Goal: Consume media (video, audio): Consume media (video, audio)

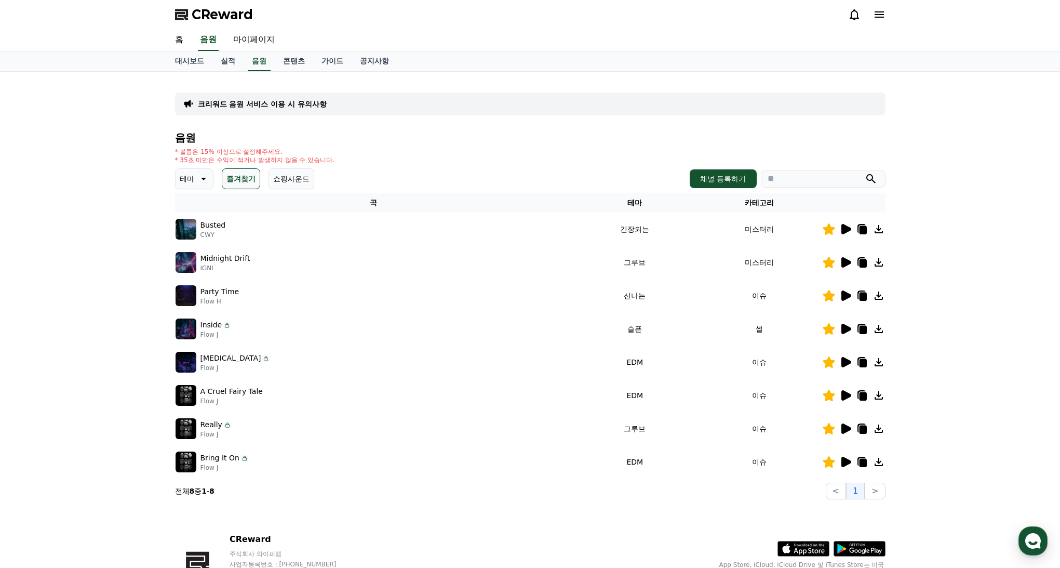
click at [845, 465] on icon at bounding box center [847, 462] width 10 height 10
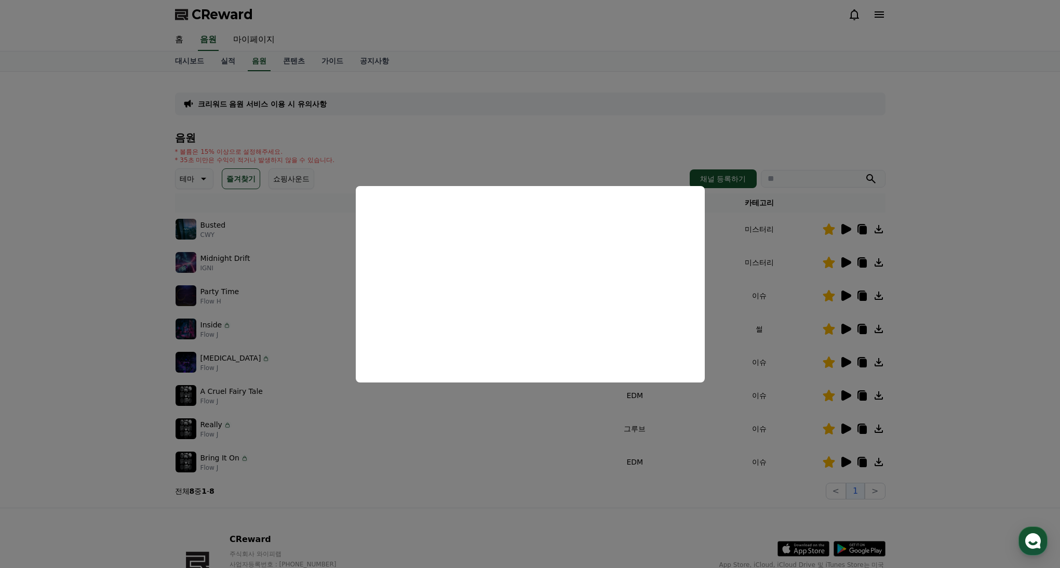
click at [845, 431] on button "close modal" at bounding box center [530, 284] width 1060 height 568
click at [847, 428] on icon at bounding box center [847, 428] width 10 height 10
click at [846, 356] on button "close modal" at bounding box center [530, 284] width 1060 height 568
click at [847, 362] on icon at bounding box center [847, 362] width 10 height 10
click at [847, 335] on button "close modal" at bounding box center [530, 284] width 1060 height 568
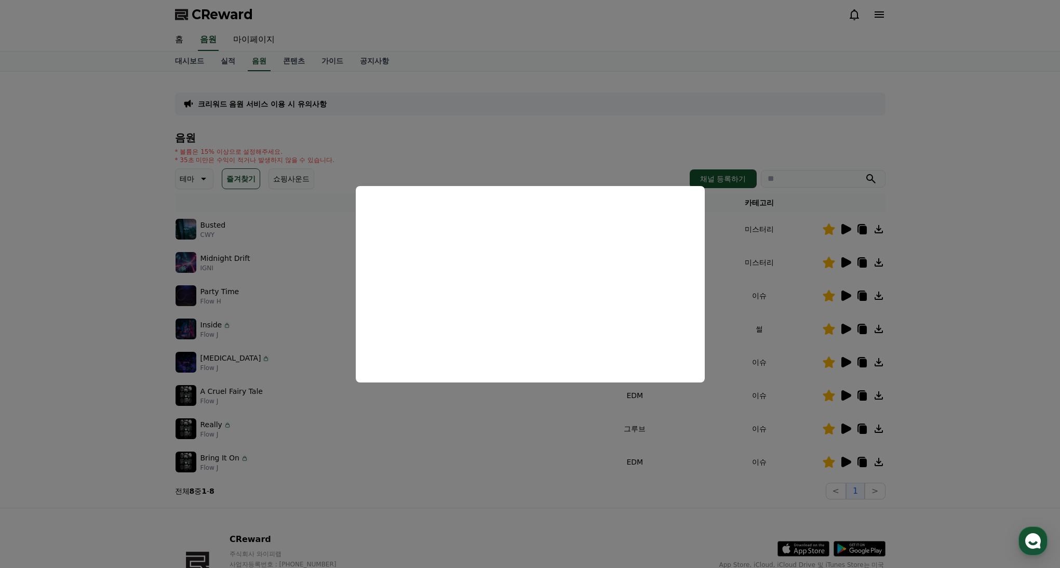
click at [847, 331] on icon at bounding box center [847, 329] width 10 height 10
click at [851, 298] on button "close modal" at bounding box center [530, 284] width 1060 height 568
click at [847, 295] on icon at bounding box center [847, 295] width 10 height 10
click at [850, 259] on button "close modal" at bounding box center [530, 284] width 1060 height 568
click at [848, 262] on icon at bounding box center [847, 262] width 10 height 10
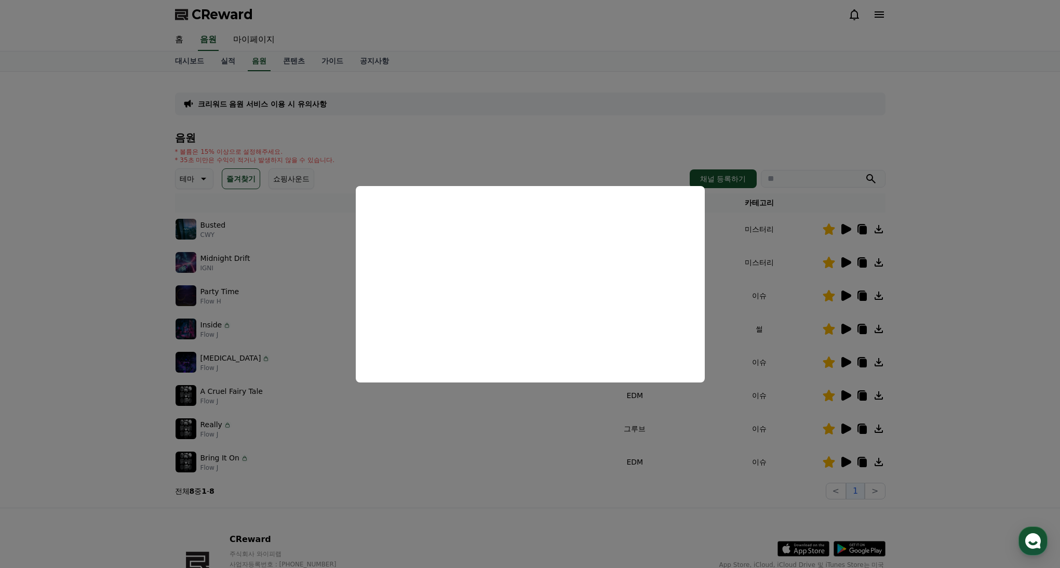
click at [844, 229] on button "close modal" at bounding box center [530, 284] width 1060 height 568
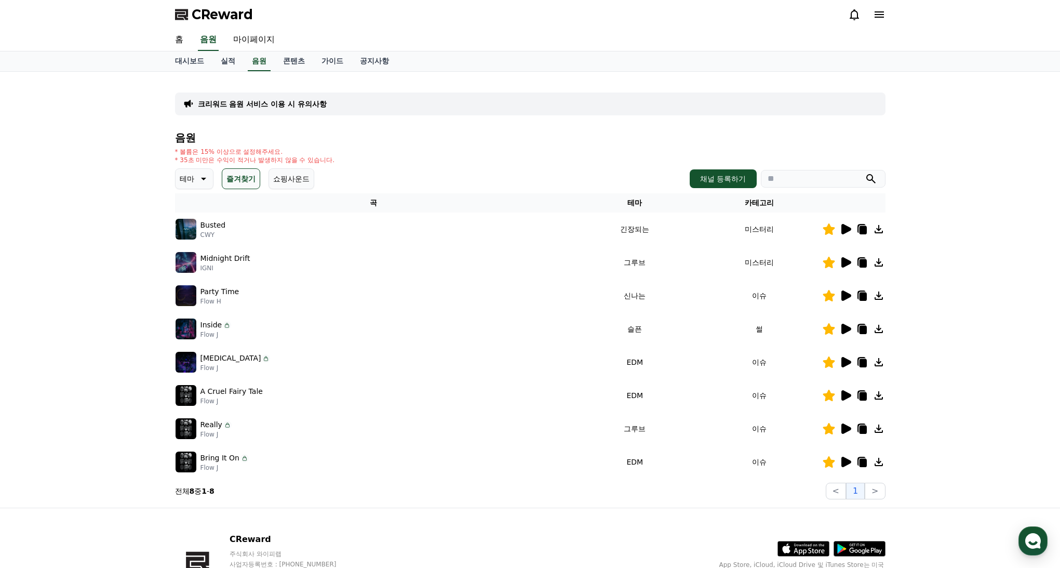
click at [846, 231] on icon at bounding box center [847, 229] width 10 height 10
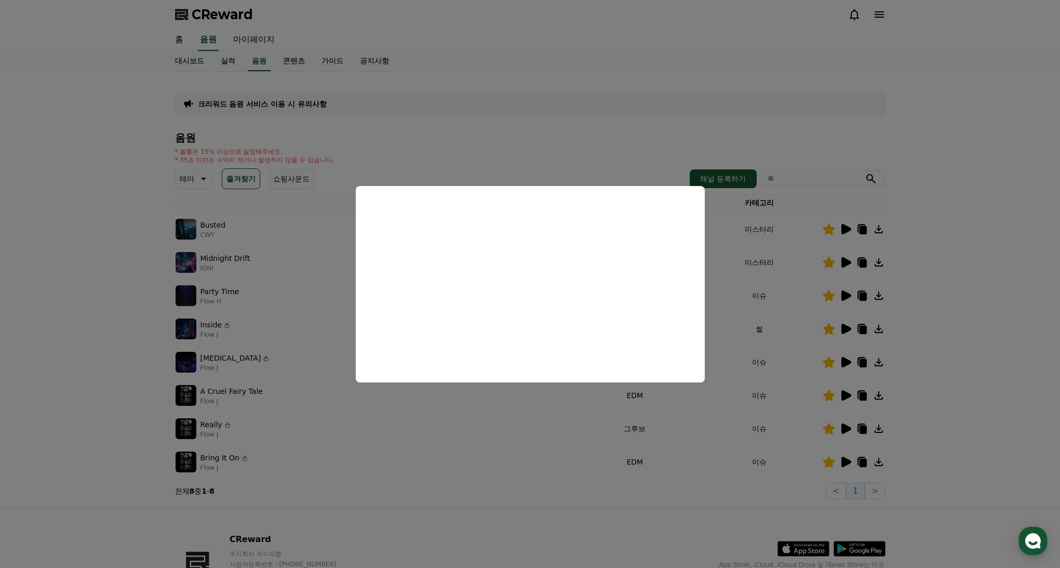
click at [920, 464] on button "close modal" at bounding box center [530, 284] width 1060 height 568
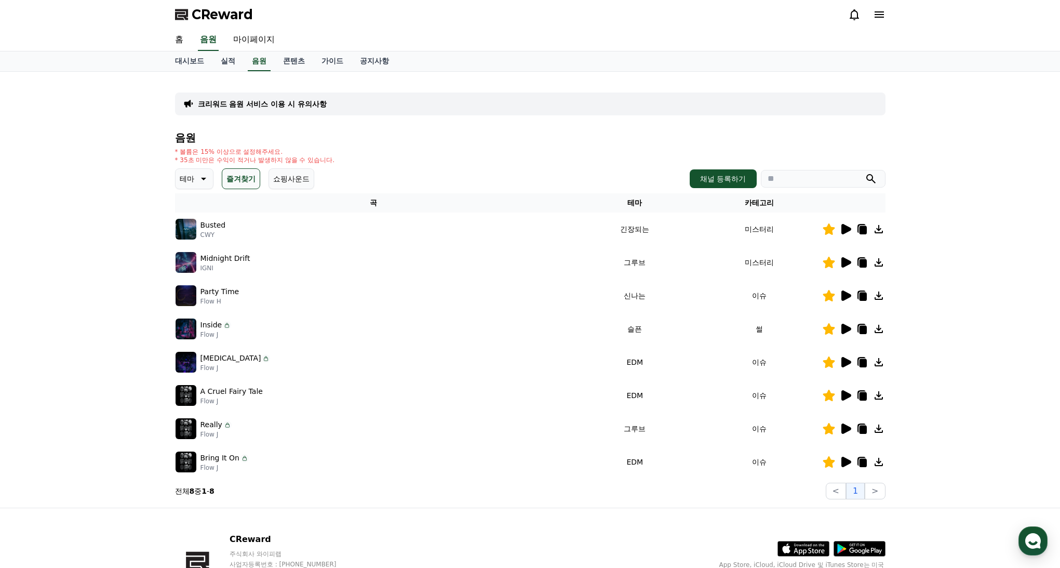
click at [876, 463] on icon at bounding box center [879, 462] width 12 height 12
click at [876, 262] on icon at bounding box center [879, 262] width 12 height 12
click at [968, 305] on div "크리워드 음원 서비스 이용 시 유의사항 음원 * 볼륨은 15% 이상으로 설정해주세요. * 35초 미만은 수익이 적거나 발생하지 않을 수 있습니…" at bounding box center [530, 290] width 1060 height 436
